Goal: Task Accomplishment & Management: Manage account settings

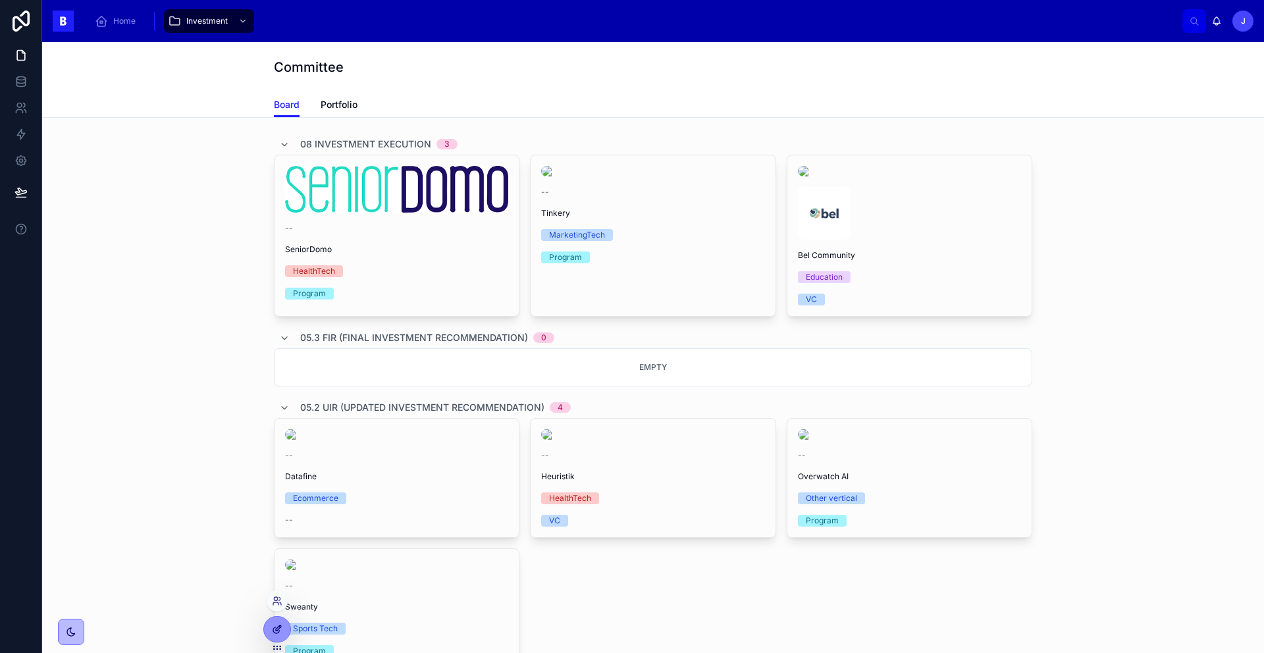
click at [275, 629] on icon at bounding box center [277, 629] width 11 height 11
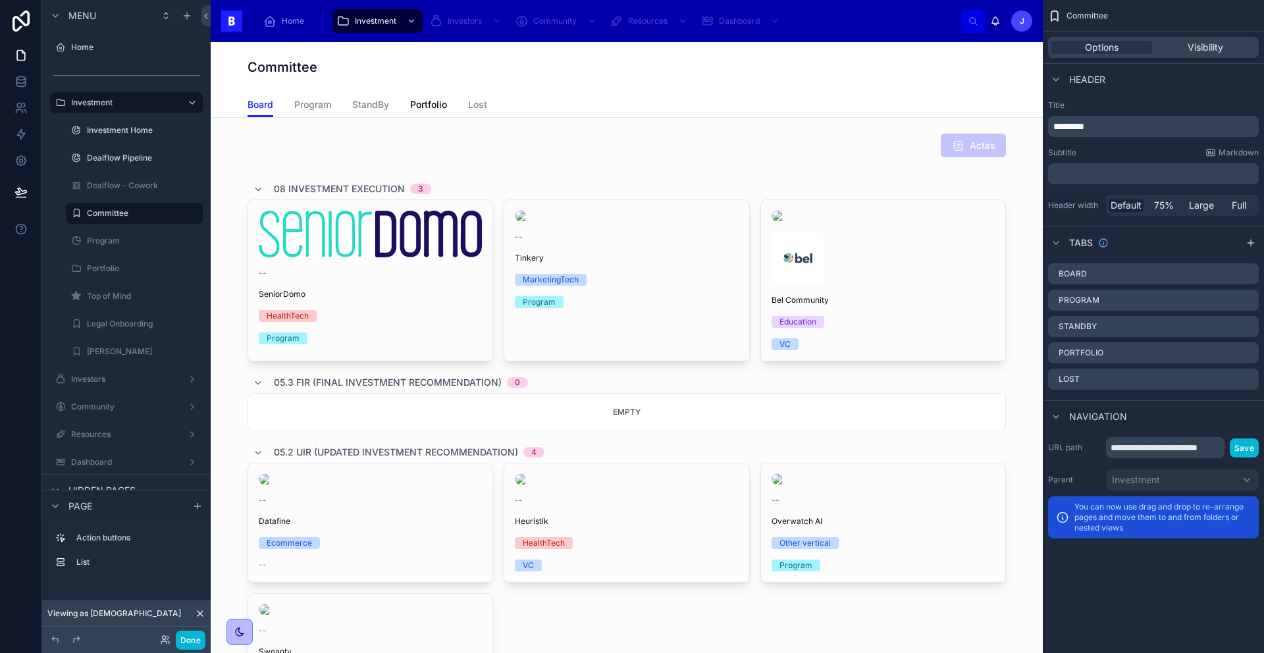
click at [200, 612] on icon at bounding box center [200, 613] width 5 height 5
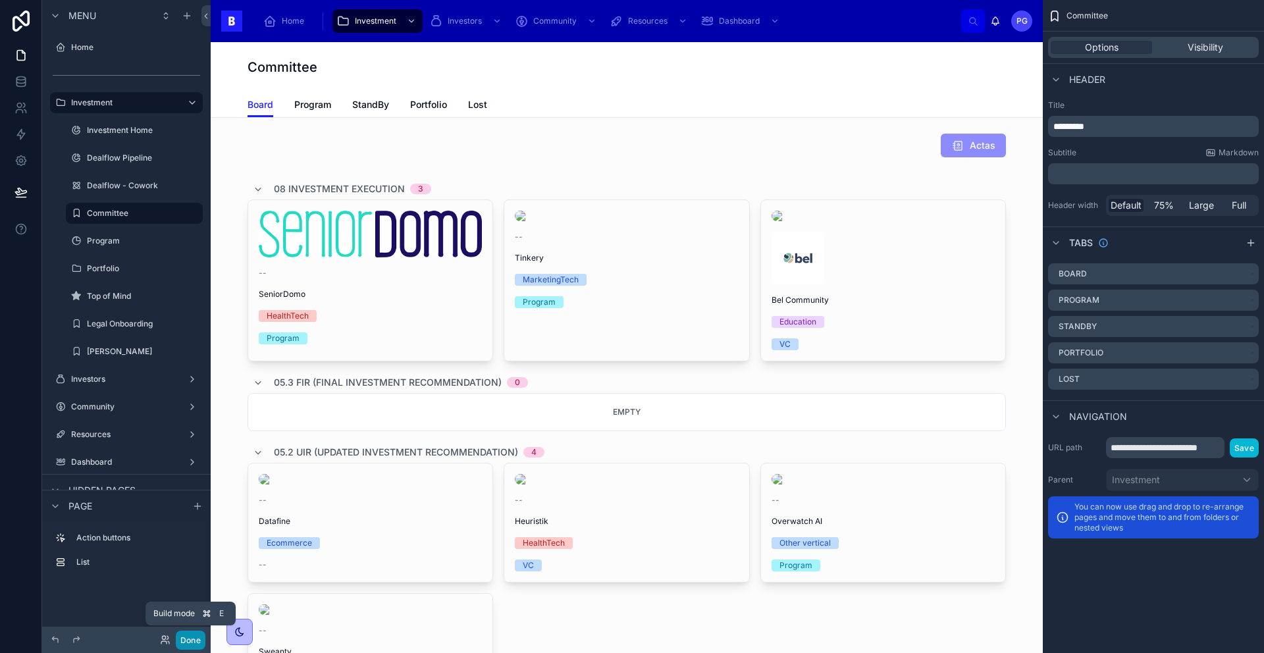
click at [195, 640] on button "Done" at bounding box center [191, 640] width 30 height 19
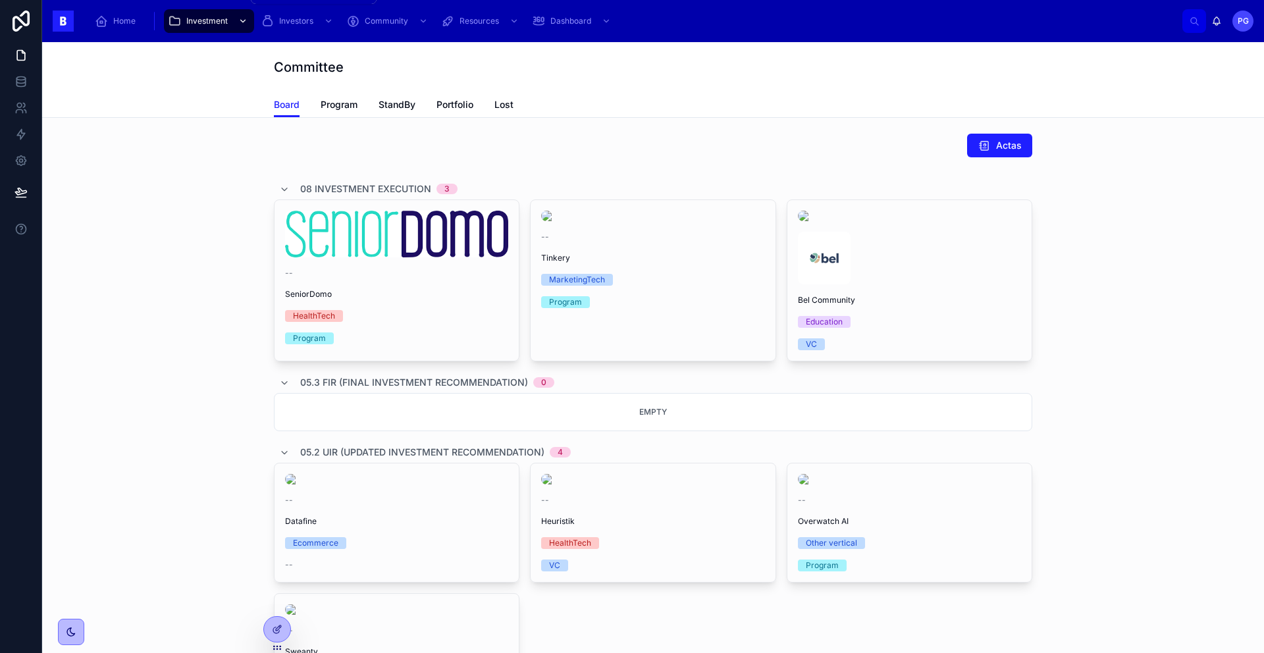
click at [220, 22] on span "Investment" at bounding box center [206, 21] width 41 height 11
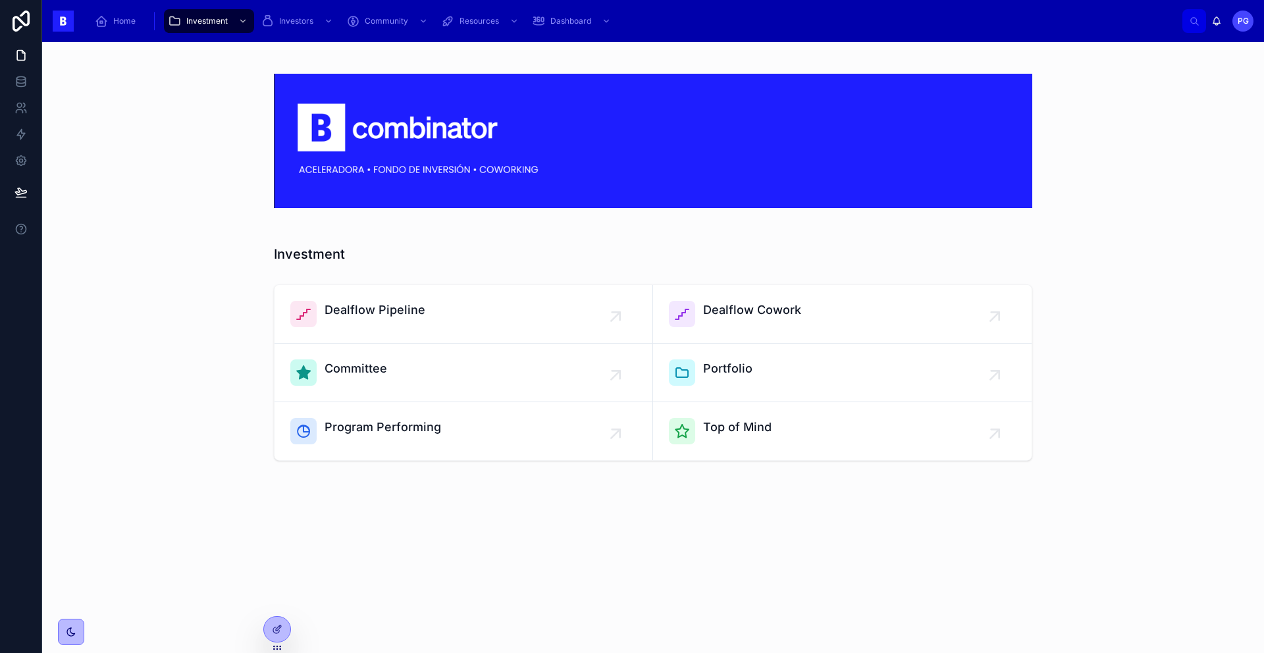
click at [118, 147] on div at bounding box center [653, 141] width 1201 height 176
